Goal: Information Seeking & Learning: Find contact information

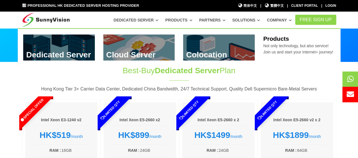
click at [192, 20] on icon at bounding box center [191, 20] width 3 height 3
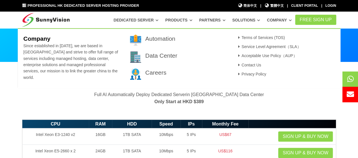
click at [292, 22] on icon at bounding box center [290, 20] width 3 height 3
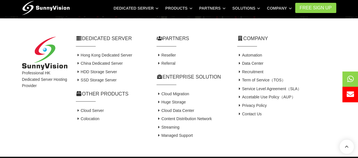
scroll to position [464, 0]
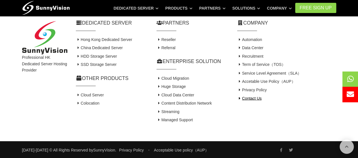
click at [256, 97] on link "Contact Us" at bounding box center [249, 98] width 25 height 5
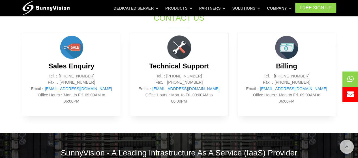
scroll to position [260, 0]
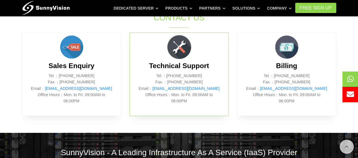
drag, startPoint x: 203, startPoint y: 72, endPoint x: 170, endPoint y: 75, distance: 33.0
click at [170, 75] on p "Tel.：(852) 2802 0308 Fax.：(852) 2802 0098 Email： support@sunnyvision.com Office…" at bounding box center [179, 89] width 82 height 32
copy p "(852) 2802 0308"
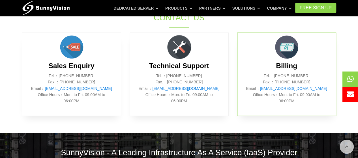
drag, startPoint x: 314, startPoint y: 82, endPoint x: 282, endPoint y: 83, distance: 31.7
click at [282, 83] on p "Tel.：(852) 2802 0308 Fax.：(852) 2802 0098 Email： billing@sunnyvision.com Office…" at bounding box center [287, 89] width 82 height 32
copy p "52) 2802 0098"
copy p "852) 2802 0098"
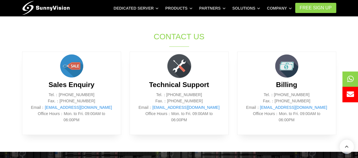
scroll to position [464, 0]
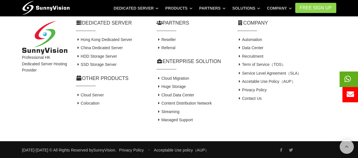
click at [350, 78] on icon at bounding box center [347, 78] width 7 height 7
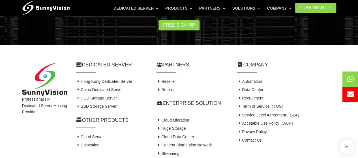
scroll to position [421, 0]
